Goal: Task Accomplishment & Management: Manage account settings

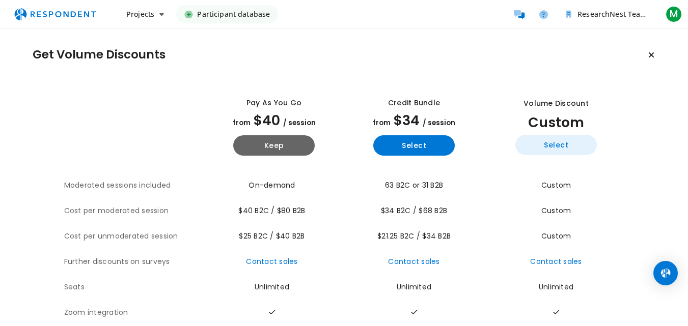
click at [579, 141] on button "Select" at bounding box center [555, 145] width 81 height 20
click at [539, 146] on button "Select" at bounding box center [555, 145] width 81 height 20
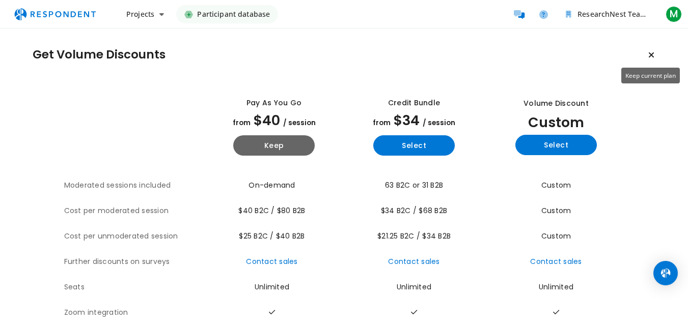
click at [654, 54] on icon "Keep current plan" at bounding box center [651, 55] width 6 height 8
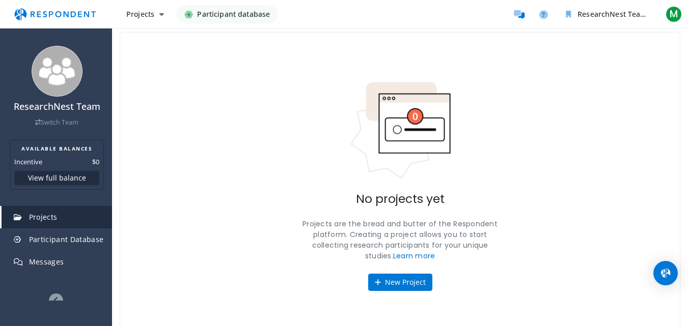
scroll to position [41, 0]
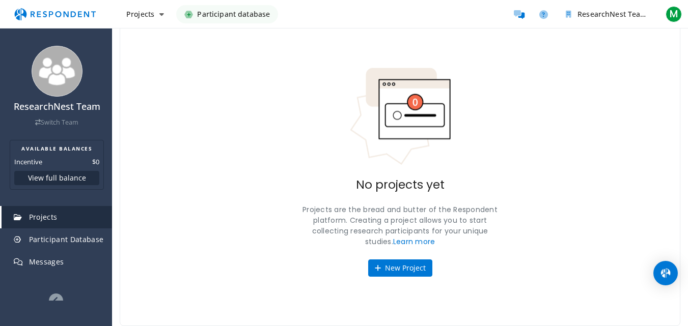
click at [58, 216] on link "Projects" at bounding box center [57, 217] width 110 height 22
click at [42, 179] on button "View full balance" at bounding box center [56, 178] width 85 height 14
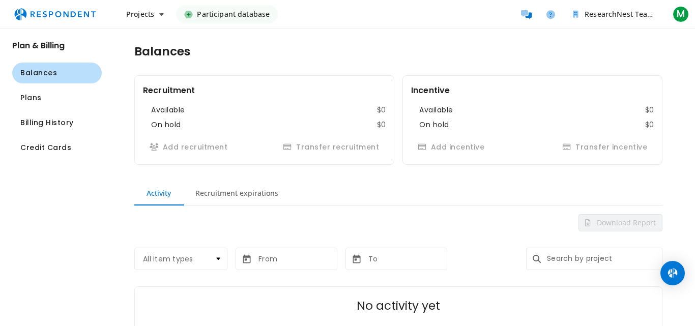
click at [228, 191] on md-tab-item "Recruitment expirations" at bounding box center [236, 193] width 107 height 24
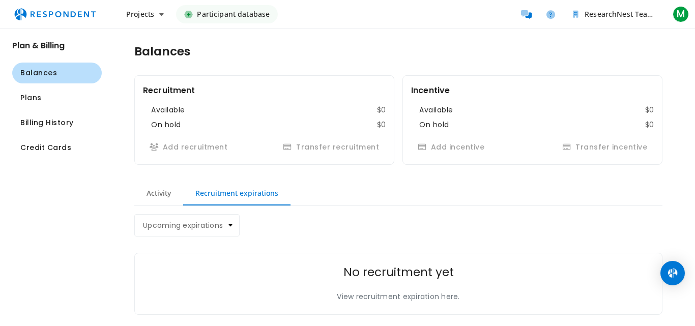
click at [173, 192] on md-tab-item "Activity" at bounding box center [158, 193] width 49 height 24
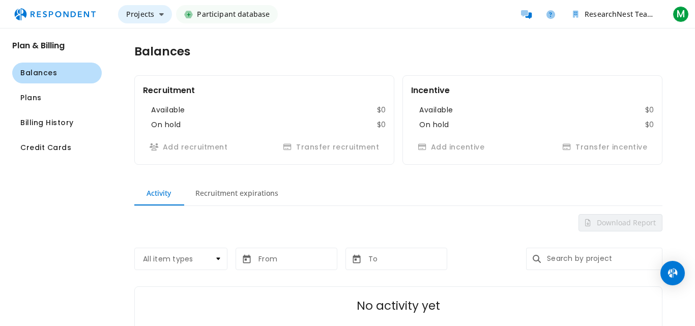
click at [127, 18] on span "Projects" at bounding box center [140, 14] width 28 height 10
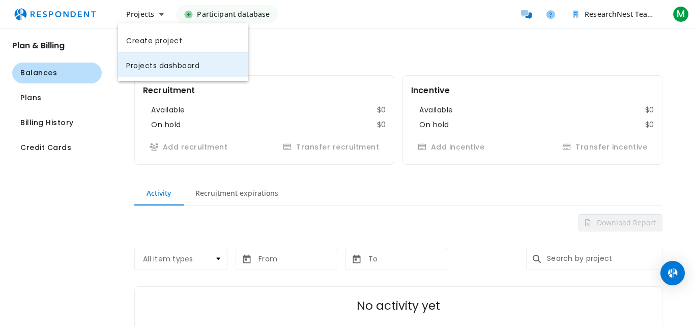
click at [130, 67] on link "Projects dashboard" at bounding box center [183, 64] width 130 height 24
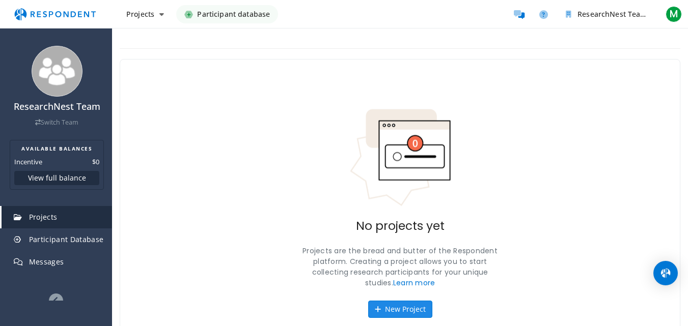
click at [381, 301] on button "New Project" at bounding box center [400, 309] width 64 height 17
click at [399, 309] on button "New Project" at bounding box center [400, 309] width 64 height 17
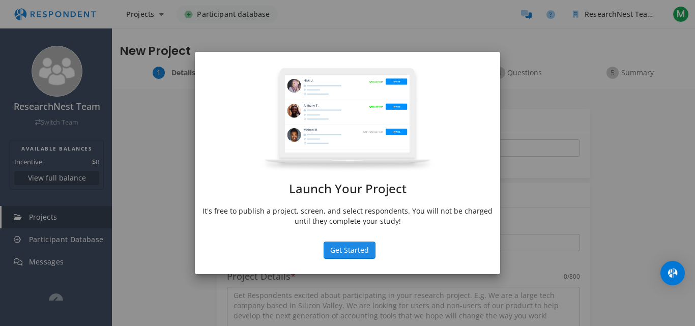
click at [349, 251] on button "Get Started" at bounding box center [350, 250] width 52 height 17
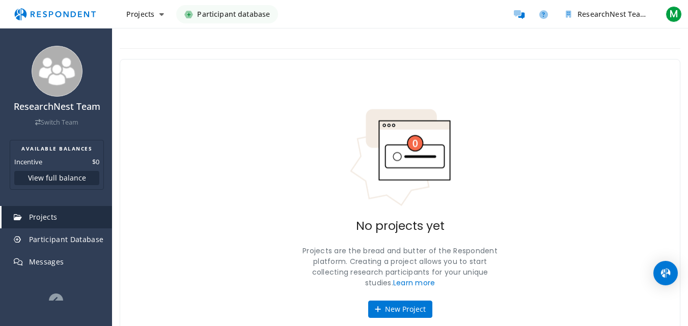
drag, startPoint x: 253, startPoint y: 13, endPoint x: 207, endPoint y: 18, distance: 46.1
click at [207, 18] on span "Participant database" at bounding box center [233, 14] width 73 height 18
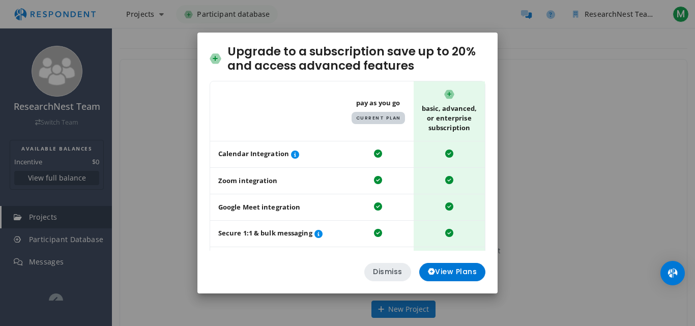
click at [397, 265] on button "Dismiss" at bounding box center [388, 272] width 47 height 18
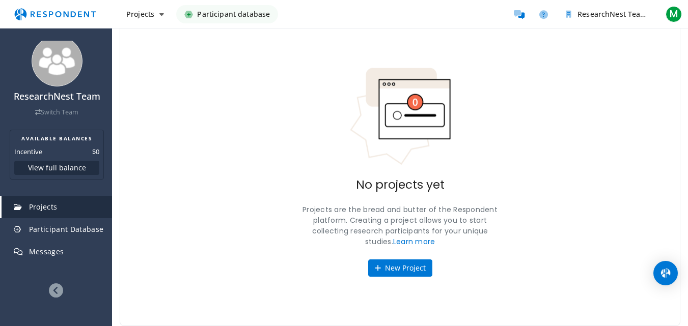
scroll to position [28, 0]
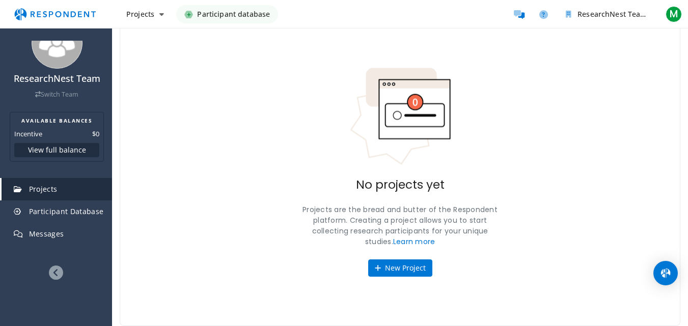
click at [41, 274] on div at bounding box center [56, 273] width 112 height 15
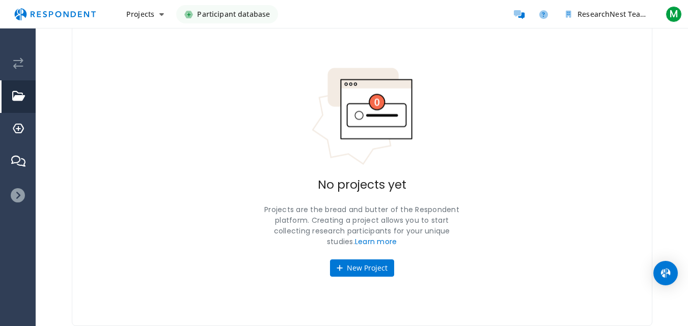
scroll to position [0, 0]
click at [13, 197] on icon at bounding box center [18, 195] width 14 height 14
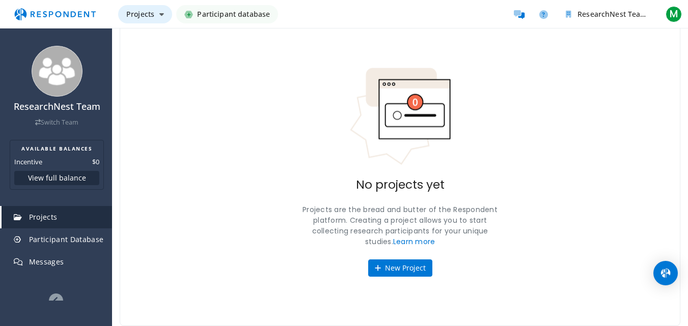
click at [132, 19] on button "Projects" at bounding box center [145, 14] width 54 height 18
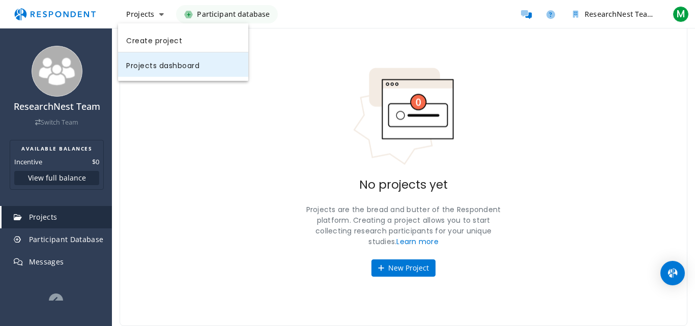
click at [142, 72] on link "Projects dashboard" at bounding box center [183, 64] width 130 height 24
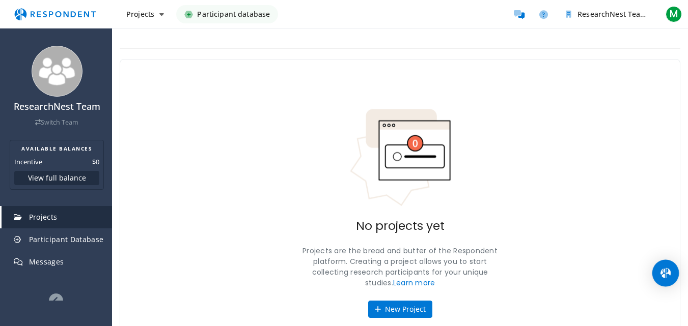
click at [659, 274] on div "Open Intercom Messenger" at bounding box center [665, 273] width 27 height 27
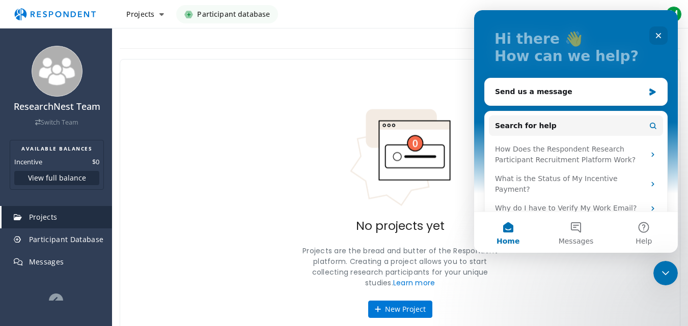
scroll to position [87, 0]
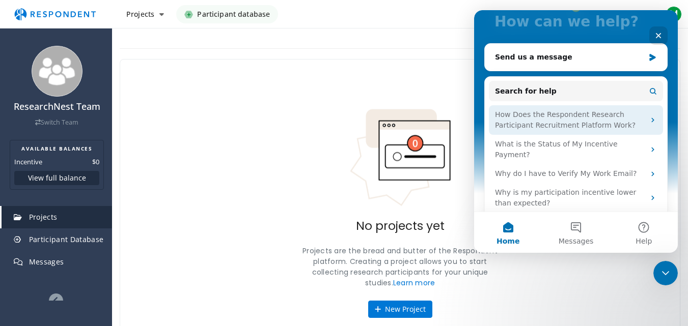
click at [518, 127] on div "How Does the Respondent Research Participant Recruitment Platform Work?" at bounding box center [570, 119] width 150 height 21
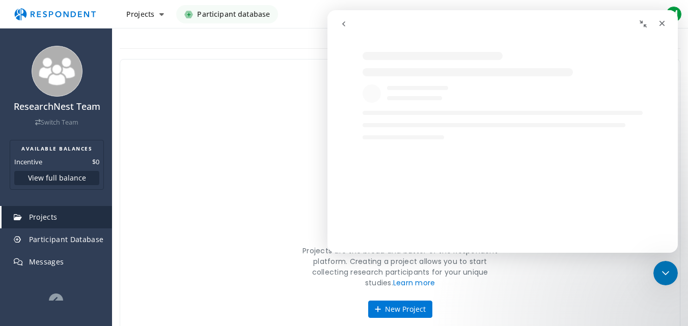
scroll to position [24, 0]
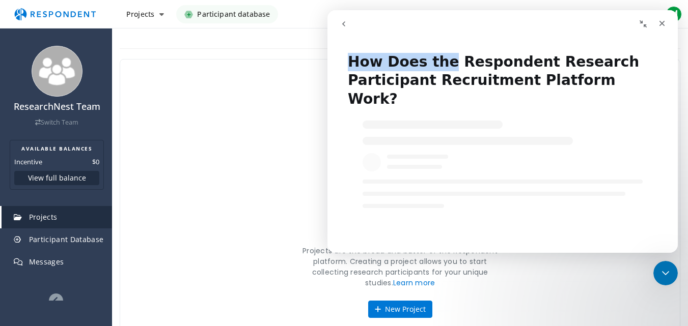
drag, startPoint x: 498, startPoint y: 19, endPoint x: 438, endPoint y: 71, distance: 78.7
click at [438, 71] on div "How Does the Respondent Research Participant Recruitment Platform Work? How Doe…" at bounding box center [502, 131] width 350 height 243
click at [478, 64] on h1 "How Does the Respondent Research Participant Recruitment Platform Work?" at bounding box center [502, 77] width 350 height 68
click at [638, 22] on button "Collapse window" at bounding box center [642, 23] width 19 height 19
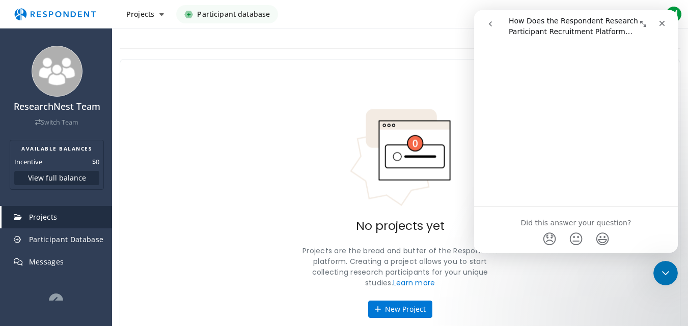
scroll to position [561, 0]
click at [674, 273] on div "Close Intercom Messenger" at bounding box center [665, 273] width 24 height 24
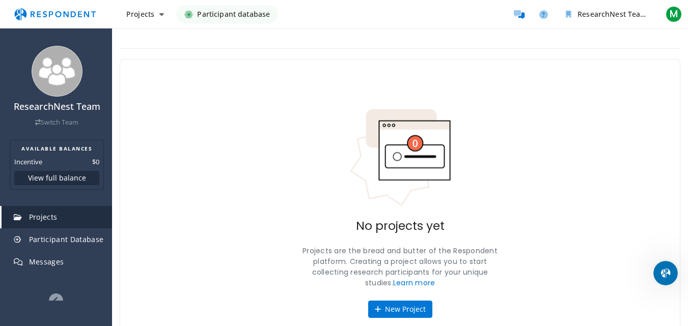
scroll to position [0, 0]
click at [25, 6] on img "Main navigation" at bounding box center [55, 14] width 94 height 19
click at [39, 16] on img "Main navigation" at bounding box center [55, 14] width 94 height 19
click at [519, 13] on icon "Message participants" at bounding box center [519, 14] width 11 height 9
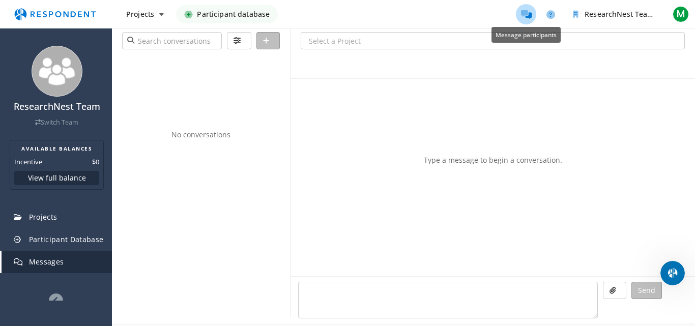
click at [521, 17] on icon "Message participants" at bounding box center [526, 14] width 11 height 9
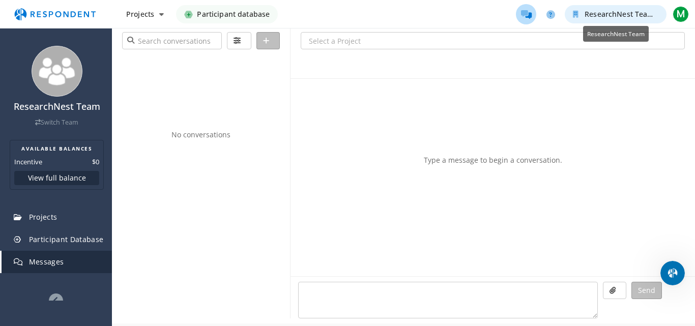
click at [586, 12] on span "ResearchNest Team" at bounding box center [619, 14] width 69 height 10
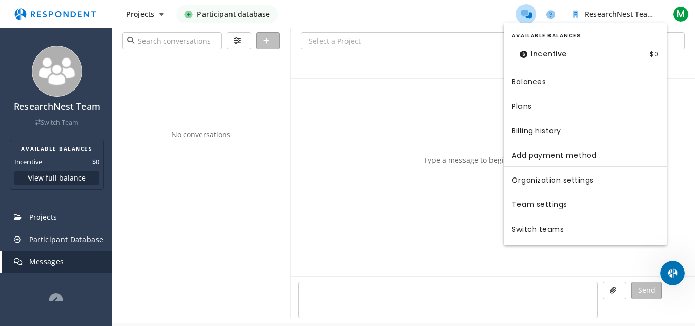
click at [107, 227] on md-backdrop at bounding box center [347, 163] width 695 height 326
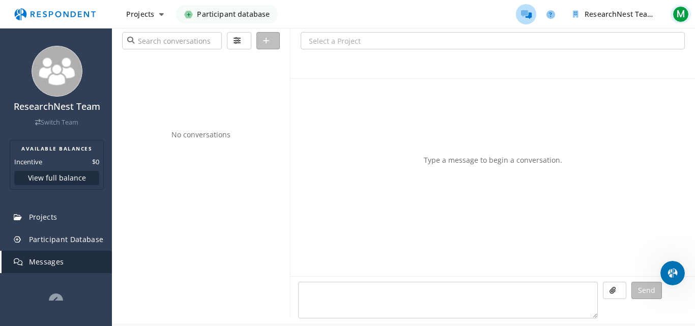
click at [680, 13] on span "M" at bounding box center [681, 14] width 16 height 16
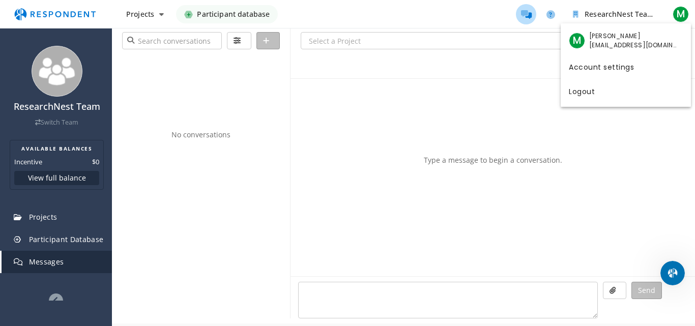
click at [437, 88] on md-backdrop at bounding box center [347, 163] width 695 height 326
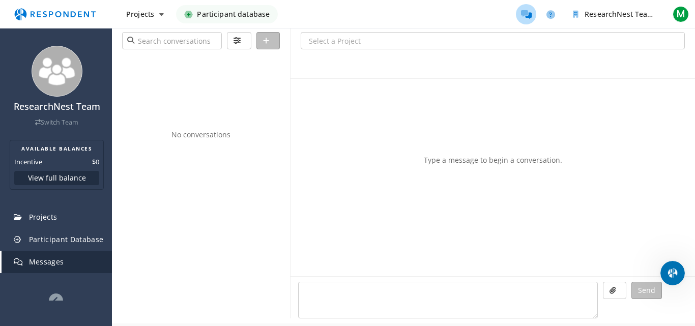
click at [41, 16] on img "Main navigation" at bounding box center [55, 14] width 94 height 19
